Goal: Transaction & Acquisition: Obtain resource

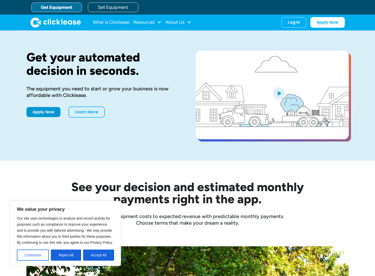
click at [66, 8] on link "Get Equipment" at bounding box center [56, 8] width 50 height 10
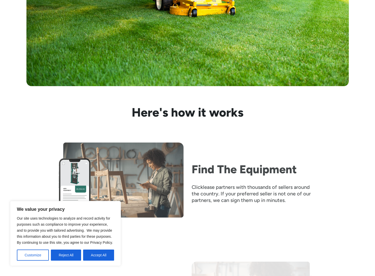
scroll to position [378, 0]
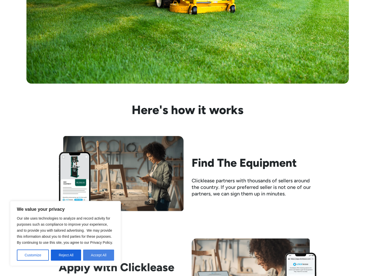
click at [99, 252] on button "Accept All" at bounding box center [98, 255] width 31 height 11
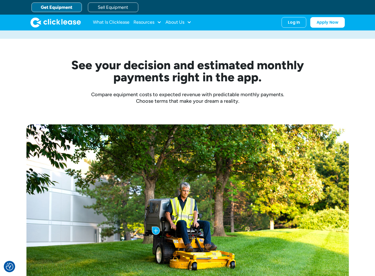
scroll to position [101, 0]
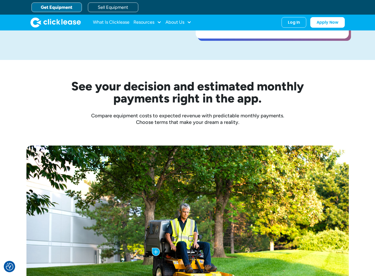
click at [72, 12] on div "Get Equipment Sell Equipment" at bounding box center [192, 7] width 323 height 15
click at [64, 8] on link "Get Equipment" at bounding box center [56, 8] width 50 height 10
